Goal: Transaction & Acquisition: Purchase product/service

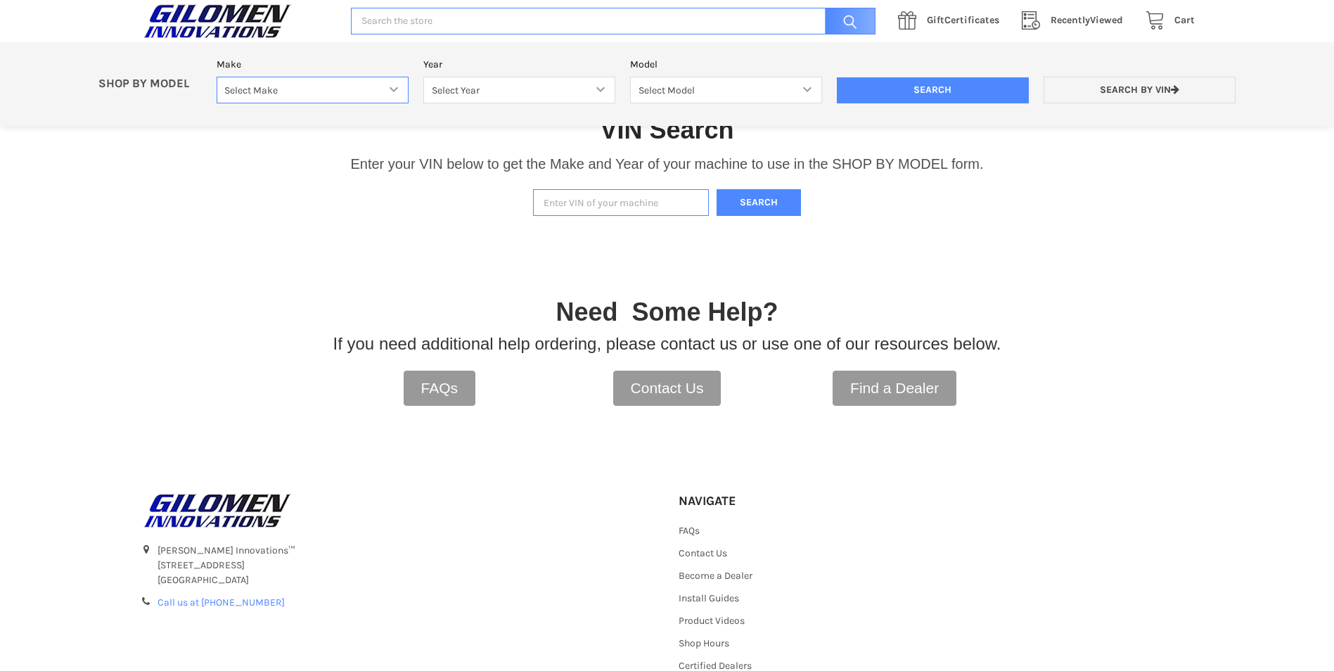
click at [373, 91] on select "Select Make Bobcat UTV Gravely UTV ACE 900 RANGER 570 Ranger 700 / 800 RANGER 9…" at bounding box center [313, 90] width 192 height 27
select select "330"
click at [217, 77] on select "Select Make Bobcat UTV Gravely UTV ACE 900 RANGER 570 Ranger 700 / 800 RANGER 9…" at bounding box center [313, 90] width 192 height 27
click at [462, 86] on select "Select Year [DATE] 2018 2019 2020 2021 2022 2023 2024 2025" at bounding box center [519, 90] width 192 height 27
select select "332"
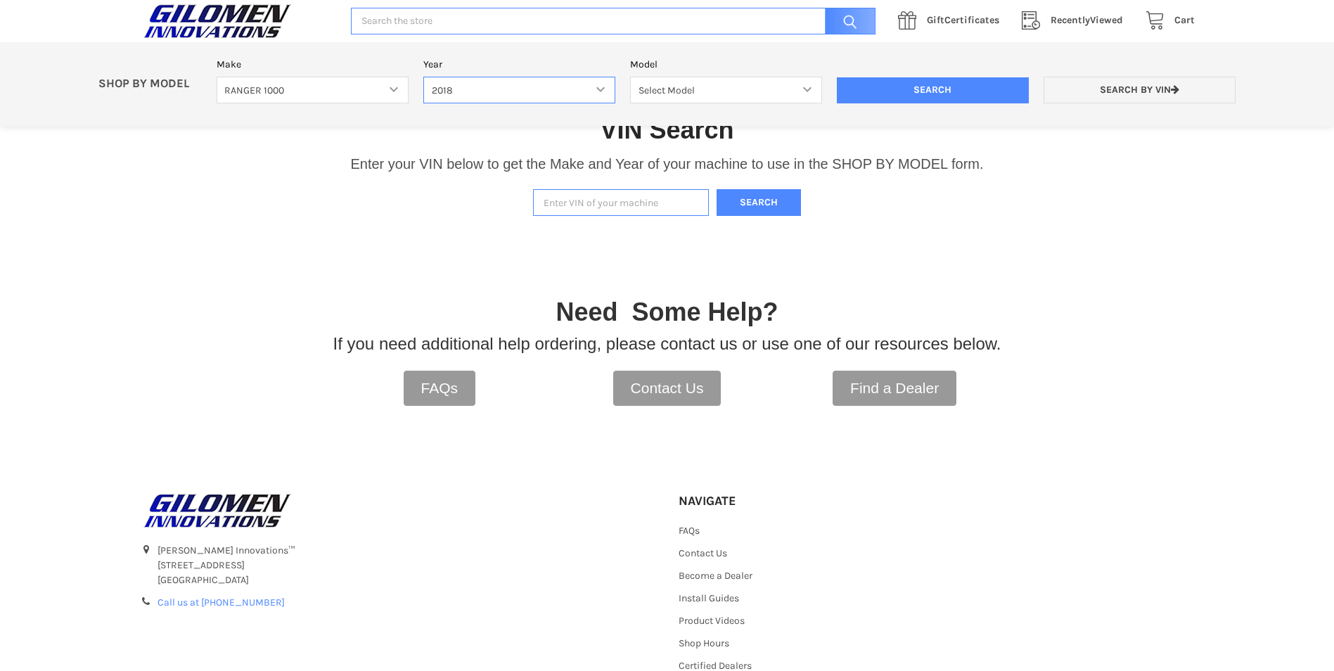
click at [423, 77] on select "Select Year [DATE] 2018 2019 2020 2021 2022 2023 2024 2025" at bounding box center [519, 90] width 192 height 27
click at [679, 93] on select "Select Model Ranger 1000 XP Ranger 1000 Crew Ranger 1000 Northstar Ranger 1000 …" at bounding box center [726, 90] width 192 height 27
select select "110"
click at [630, 77] on select "Select Model Ranger 1000 XP Ranger 1000 Crew Ranger 1000 Northstar Ranger 1000 …" at bounding box center [726, 90] width 192 height 27
click at [897, 87] on input "Search" at bounding box center [933, 90] width 192 height 27
